Goal: Navigation & Orientation: Find specific page/section

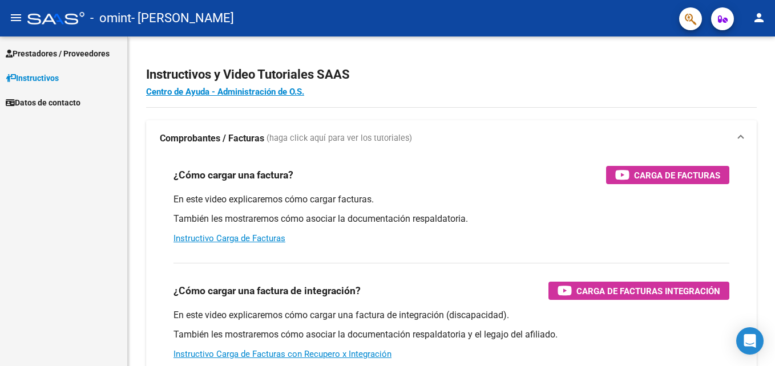
click at [41, 75] on span "Instructivos" at bounding box center [32, 78] width 53 height 13
click at [43, 58] on span "Prestadores / Proveedores" at bounding box center [58, 53] width 104 height 13
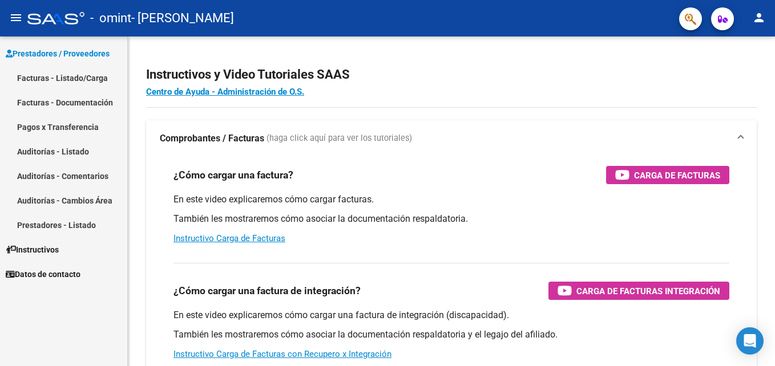
click at [102, 99] on link "Facturas - Documentación" at bounding box center [63, 102] width 127 height 25
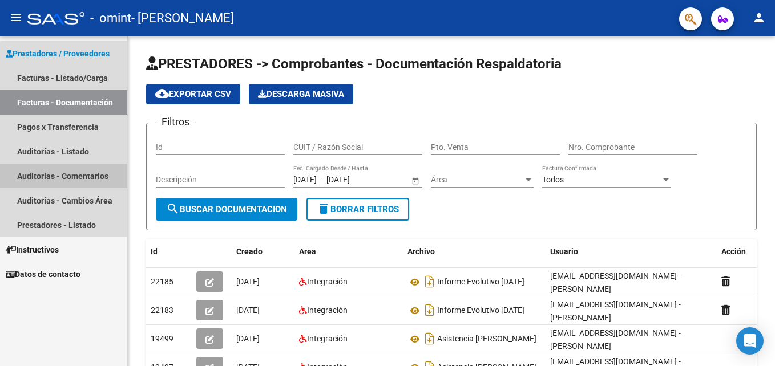
click at [83, 180] on link "Auditorías - Comentarios" at bounding box center [63, 176] width 127 height 25
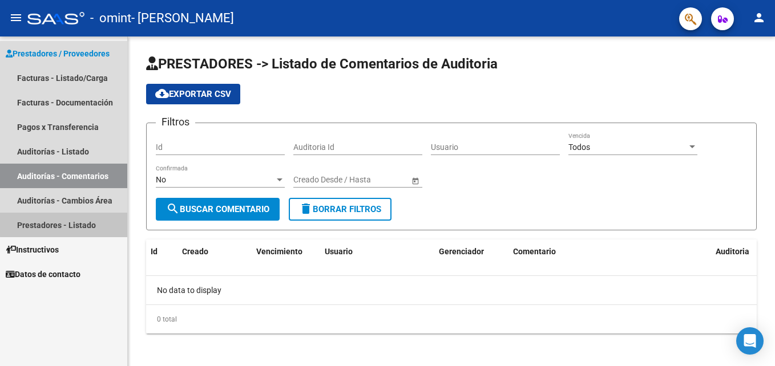
click at [86, 225] on link "Prestadores - Listado" at bounding box center [63, 225] width 127 height 25
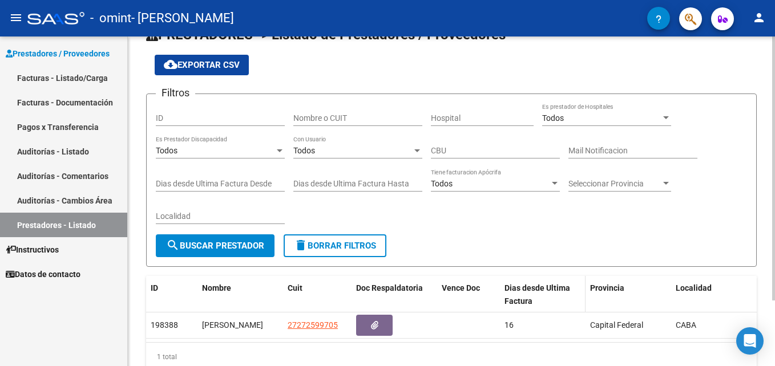
scroll to position [82, 0]
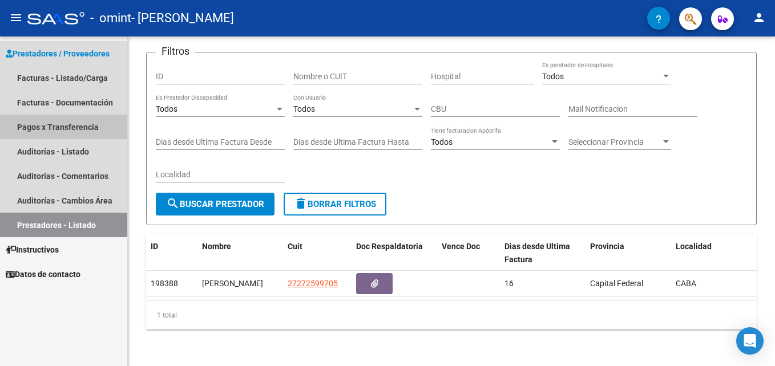
click at [67, 115] on link "Pagos x Transferencia" at bounding box center [63, 127] width 127 height 25
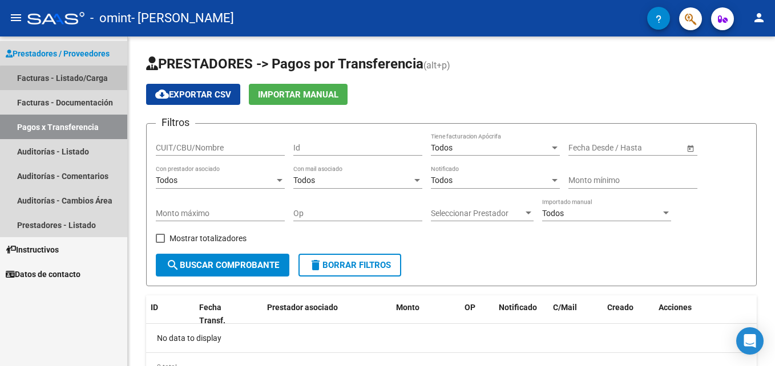
click at [91, 80] on link "Facturas - Listado/Carga" at bounding box center [63, 78] width 127 height 25
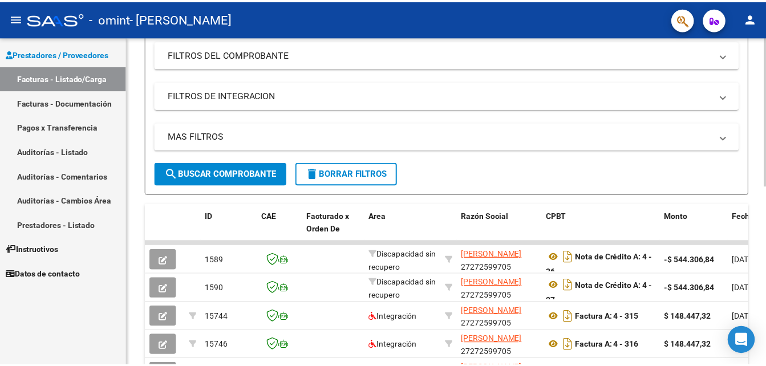
scroll to position [208, 0]
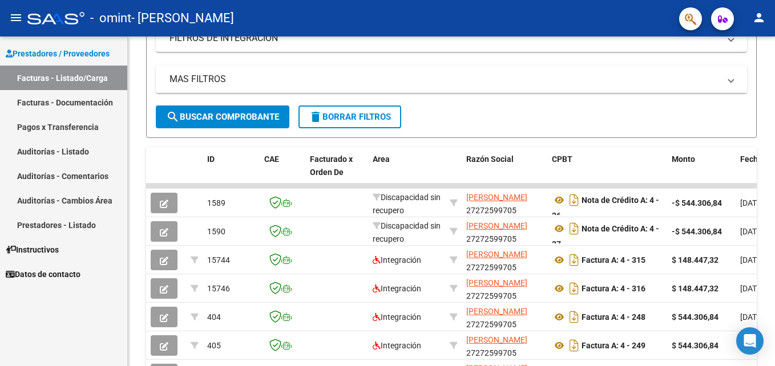
click at [753, 11] on mat-icon "person" at bounding box center [759, 18] width 14 height 14
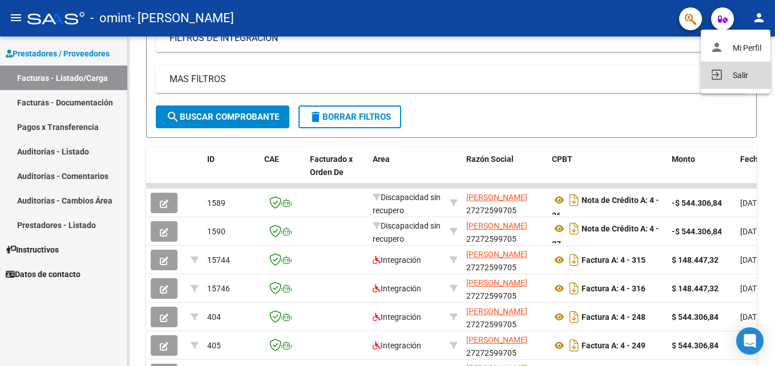
click at [719, 75] on mat-icon "exit_to_app" at bounding box center [717, 75] width 14 height 14
